Goal: Information Seeking & Learning: Learn about a topic

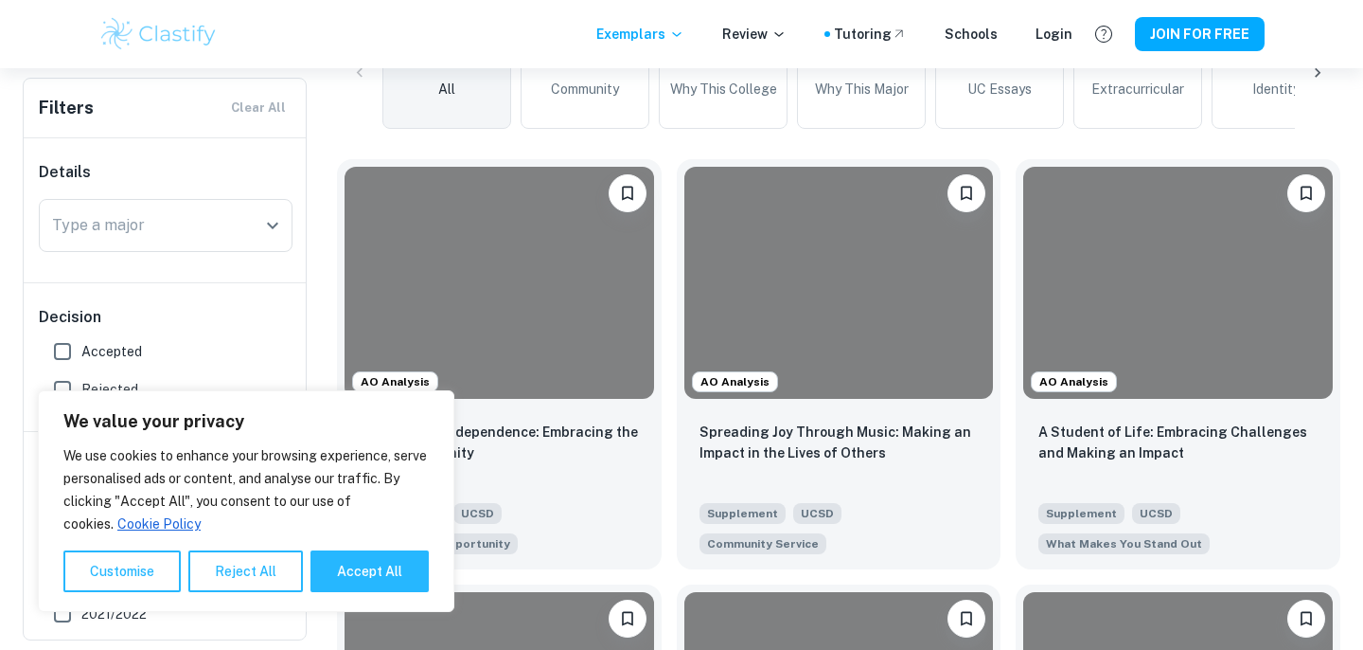
scroll to position [500, 0]
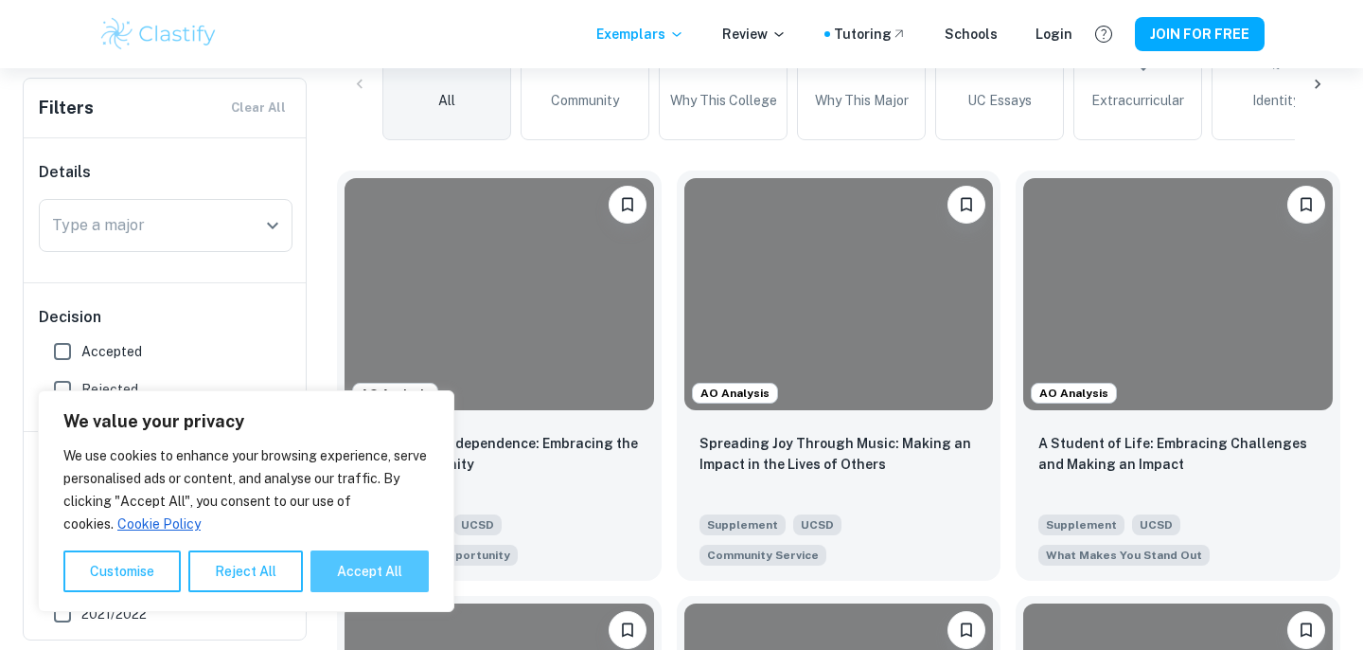
click at [332, 563] on button "Accept All" at bounding box center [370, 571] width 118 height 42
checkbox input "true"
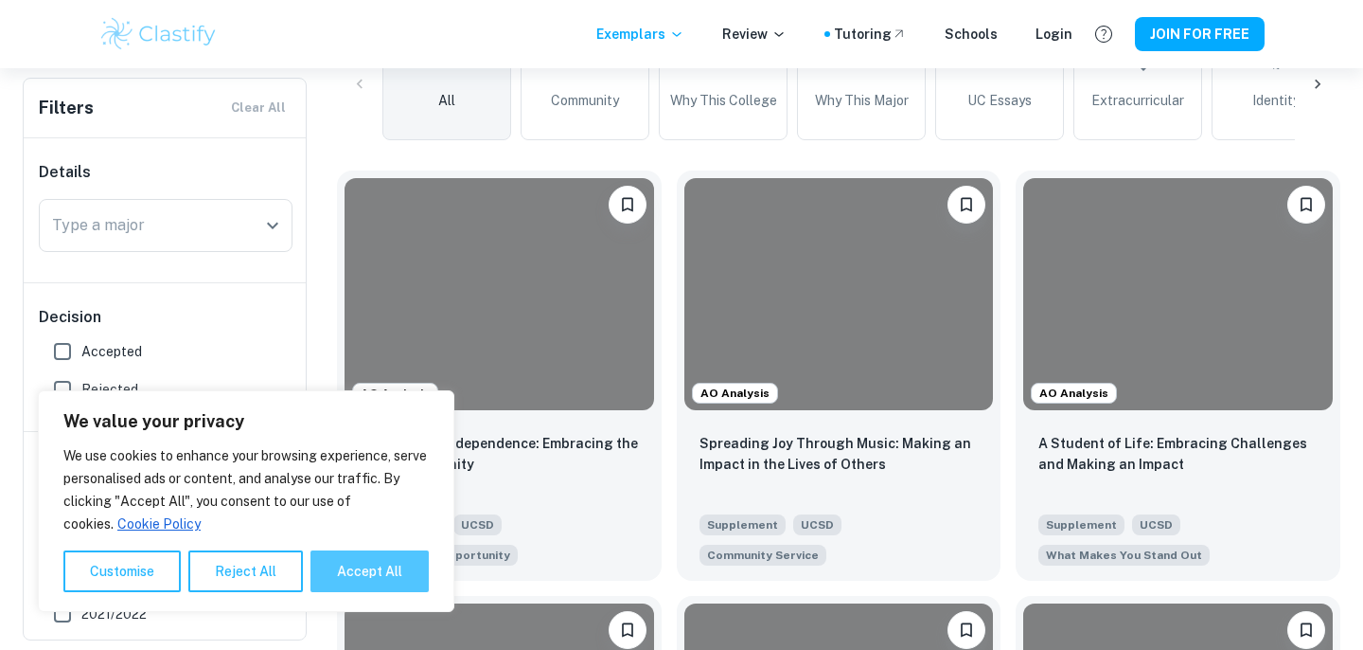
checkbox input "true"
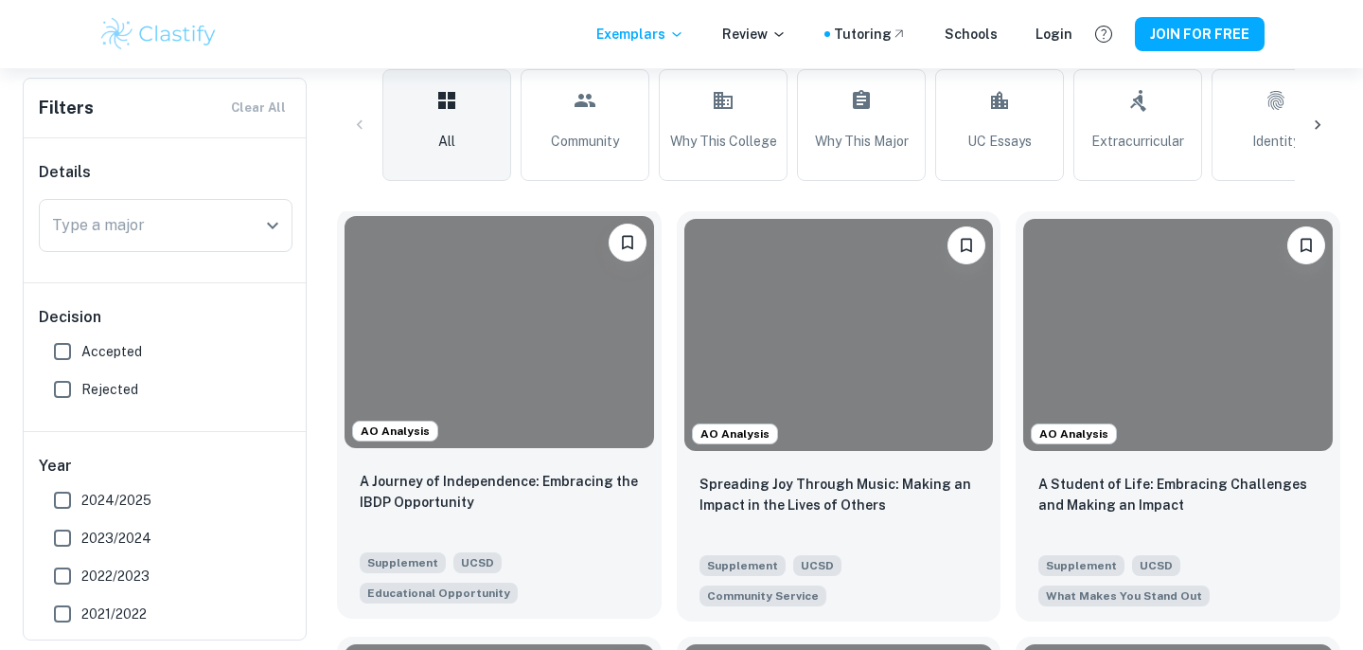
scroll to position [445, 0]
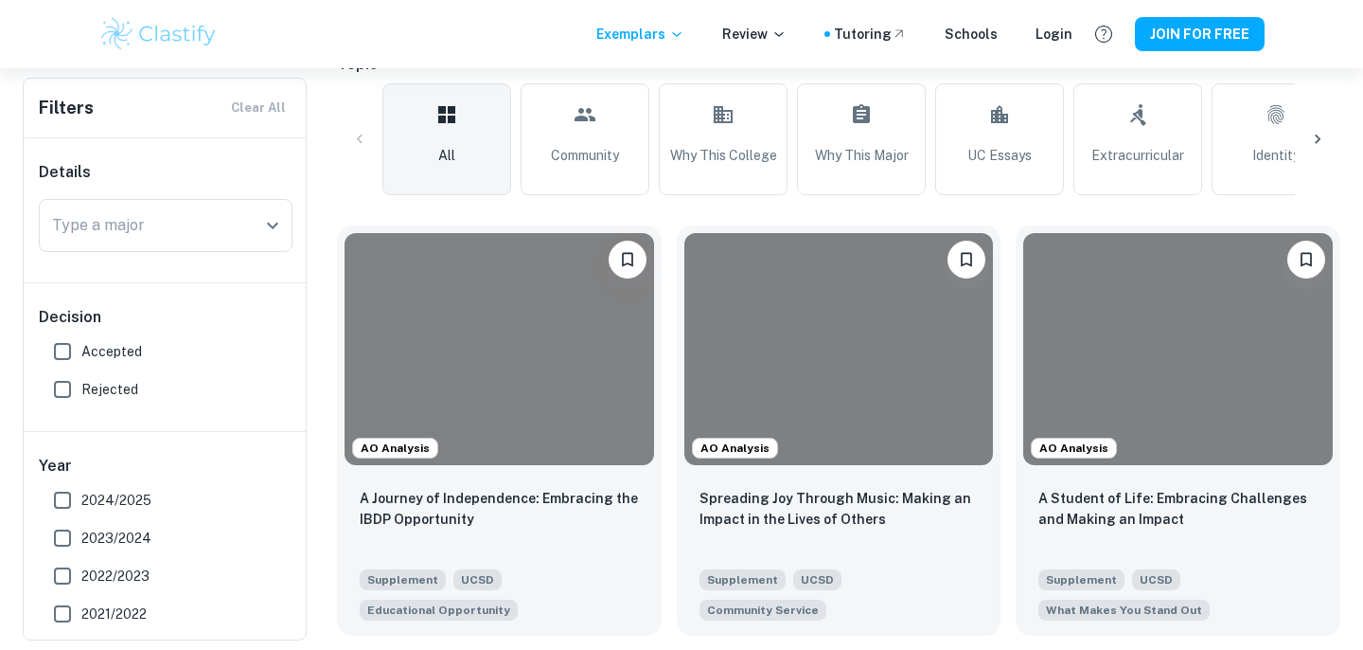
click at [1322, 138] on icon at bounding box center [1318, 139] width 19 height 19
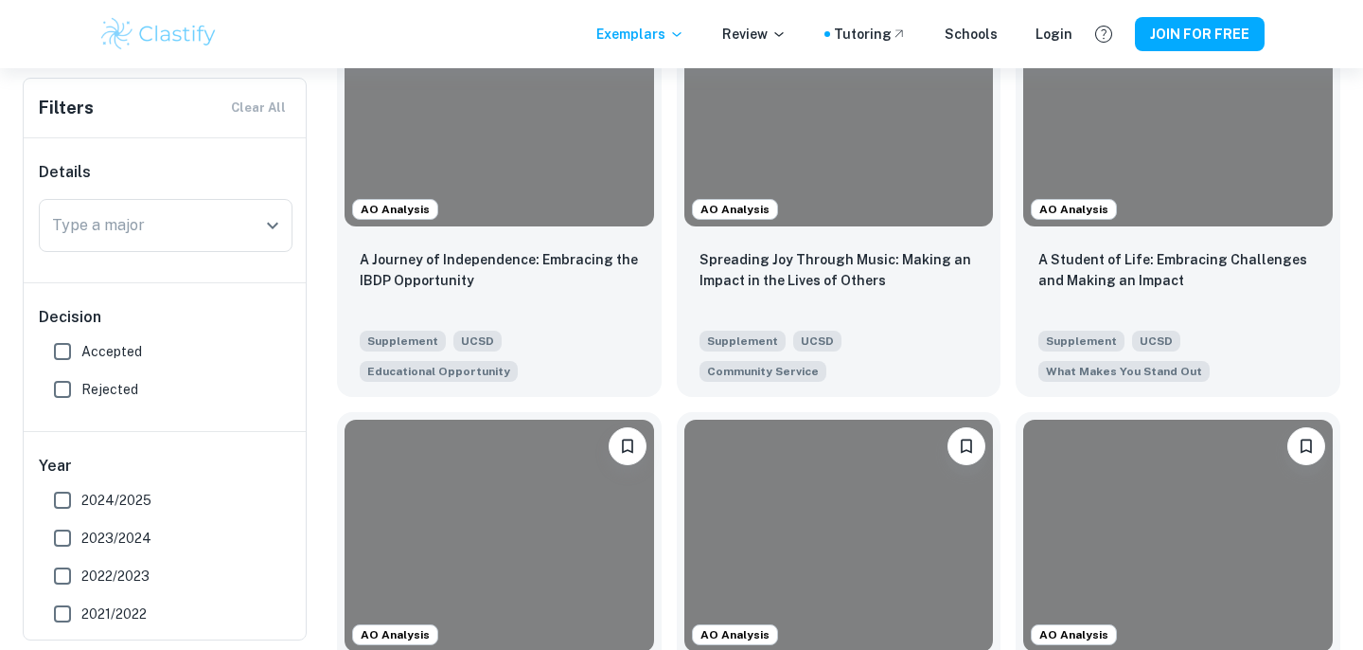
scroll to position [682, 0]
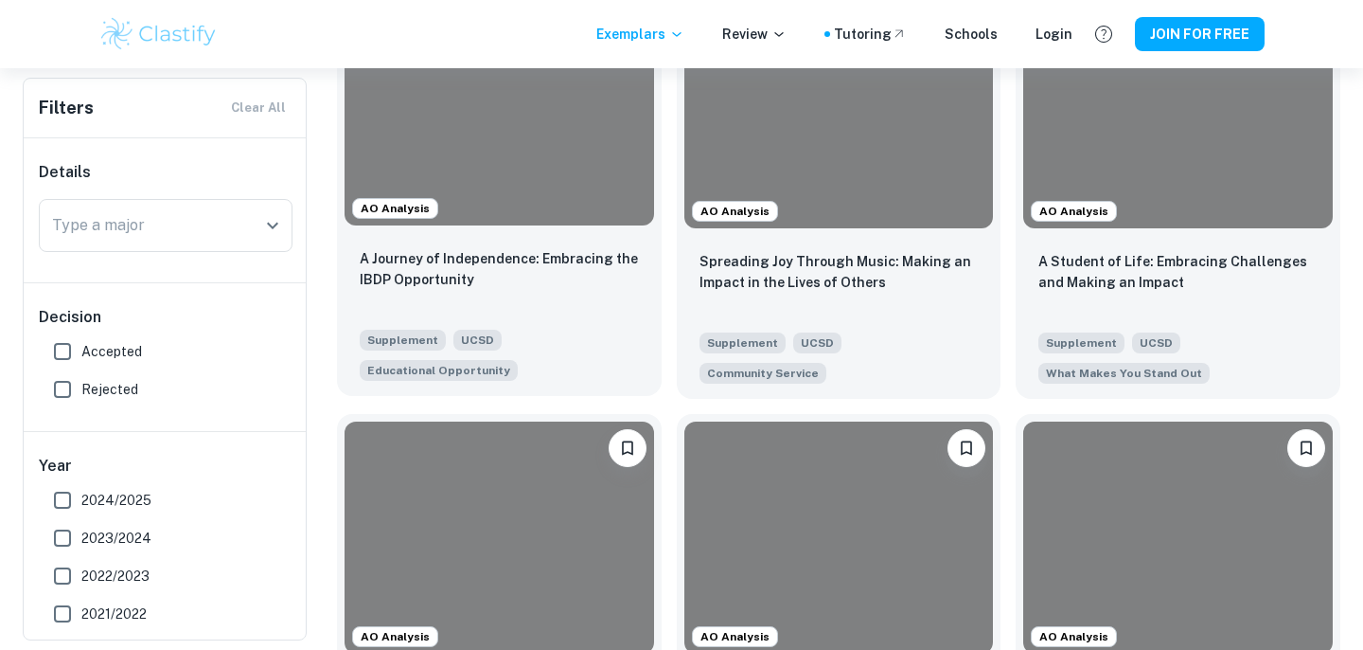
click at [533, 171] on div at bounding box center [500, 109] width 310 height 232
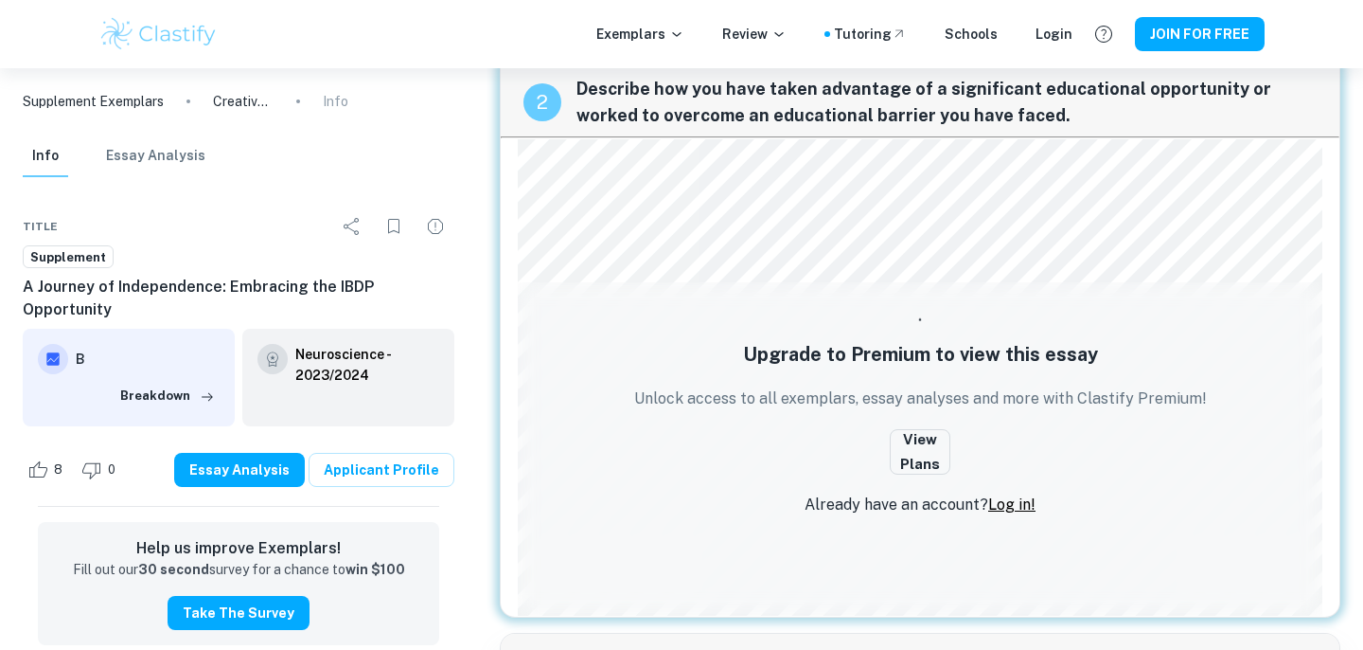
scroll to position [615, 0]
